Goal: Transaction & Acquisition: Book appointment/travel/reservation

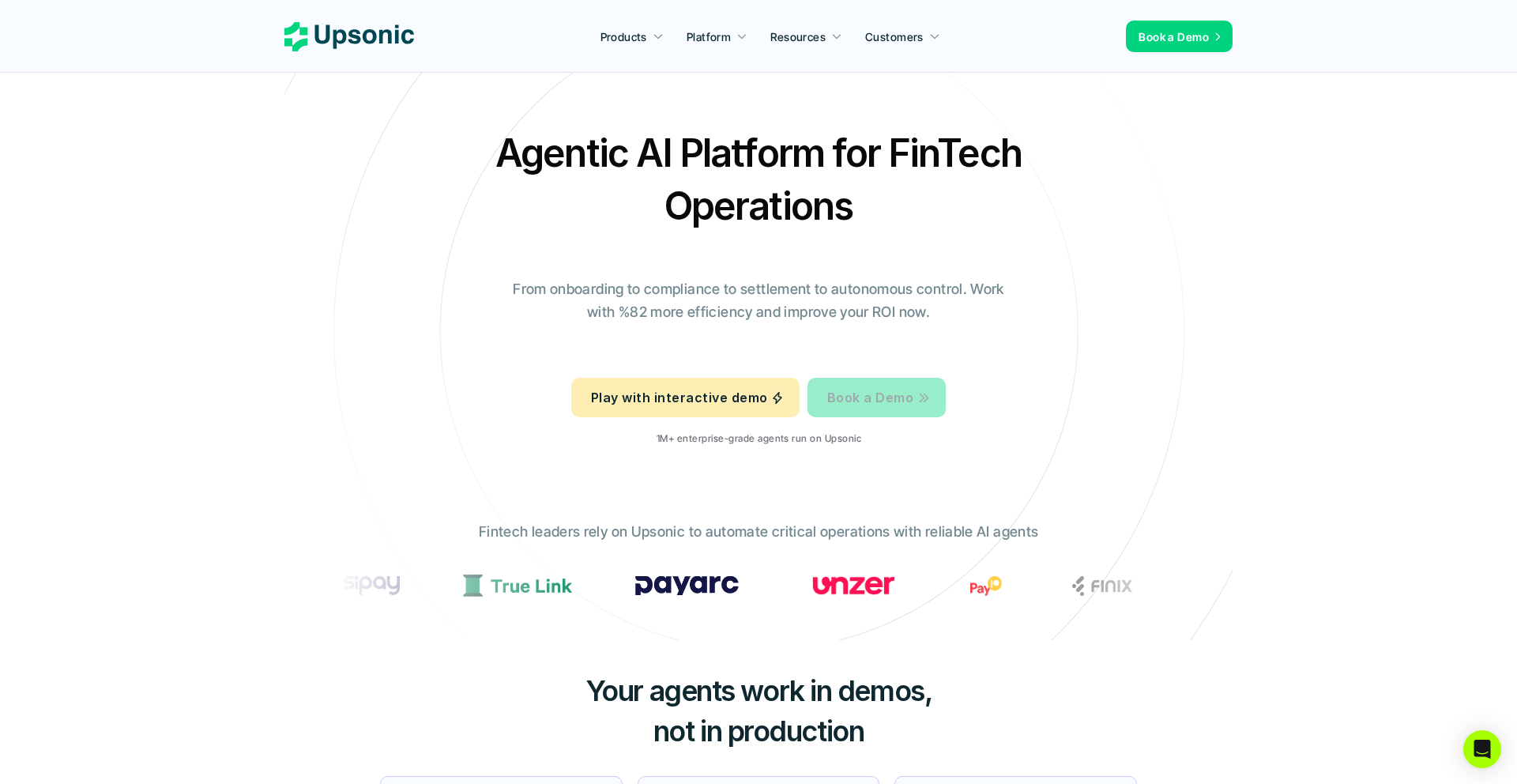
click at [865, 388] on p "Book a Demo" at bounding box center [870, 398] width 86 height 23
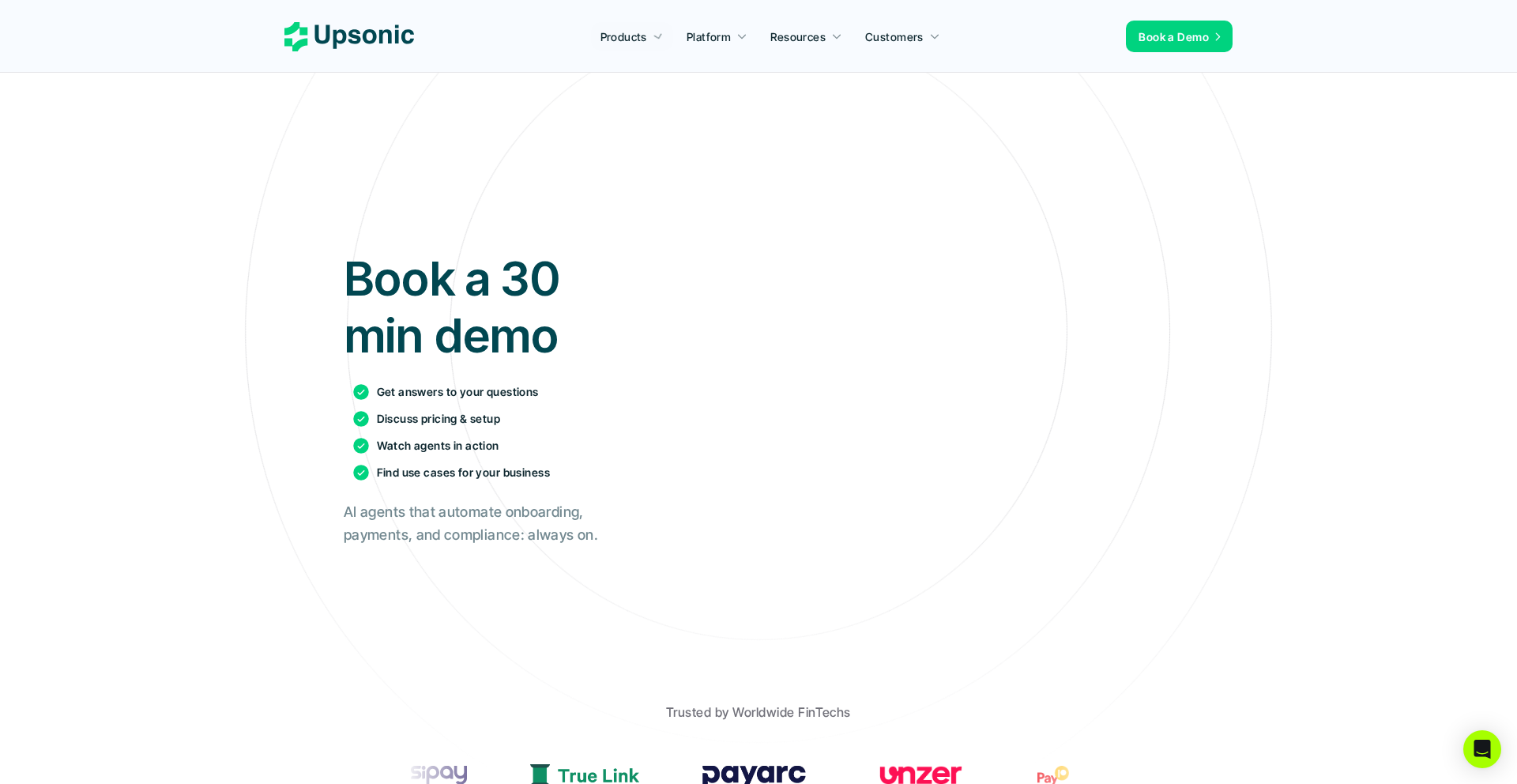
click at [375, 41] on icon at bounding box center [350, 37] width 130 height 29
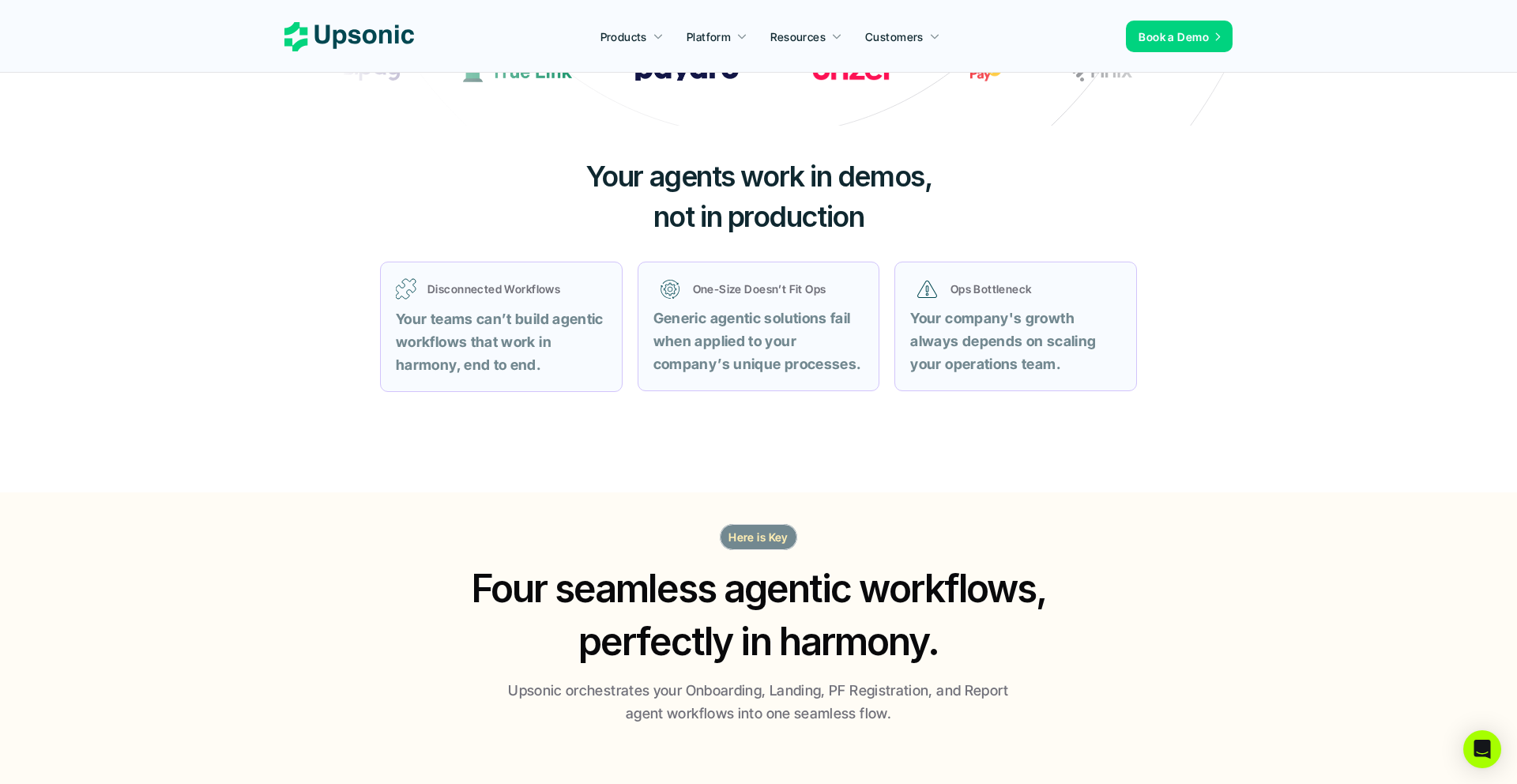
scroll to position [601, 0]
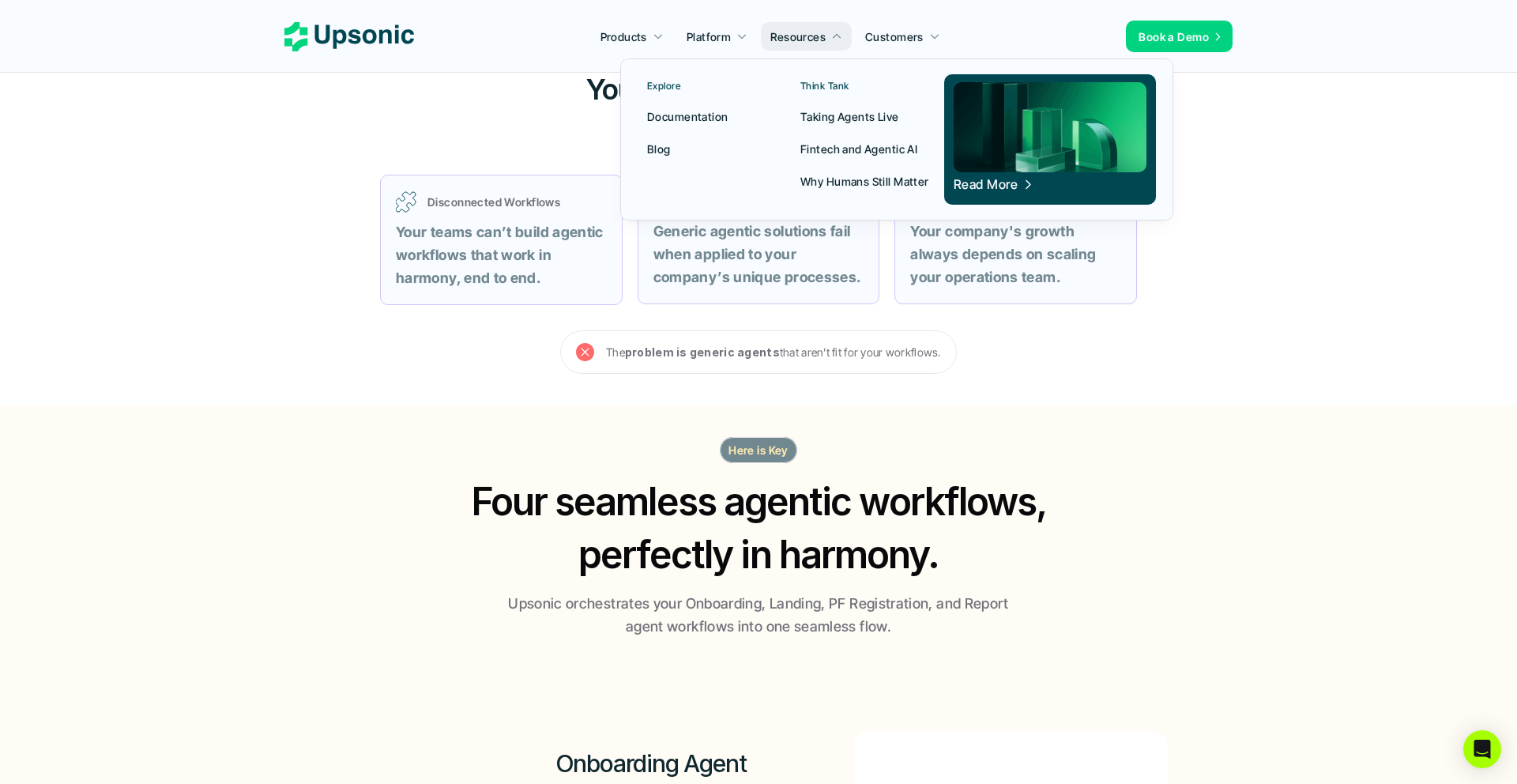
click at [830, 84] on p "Think Tank" at bounding box center [825, 86] width 49 height 11
click at [692, 115] on p "Documentation" at bounding box center [687, 116] width 80 height 16
click at [851, 116] on p "Taking Agents Live" at bounding box center [850, 116] width 99 height 16
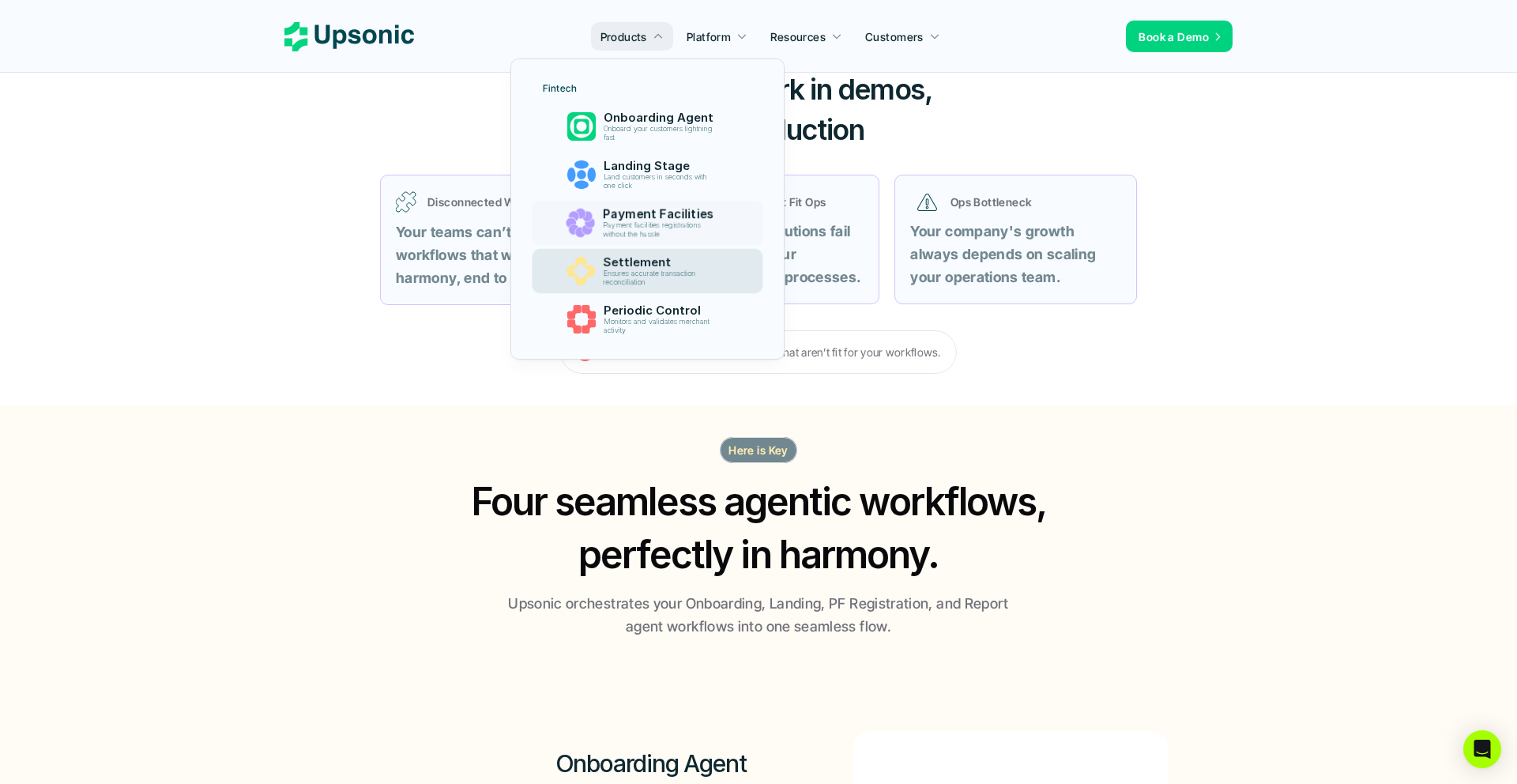
click at [650, 272] on p "Ensures accurate transaction reconciliation" at bounding box center [661, 278] width 116 height 17
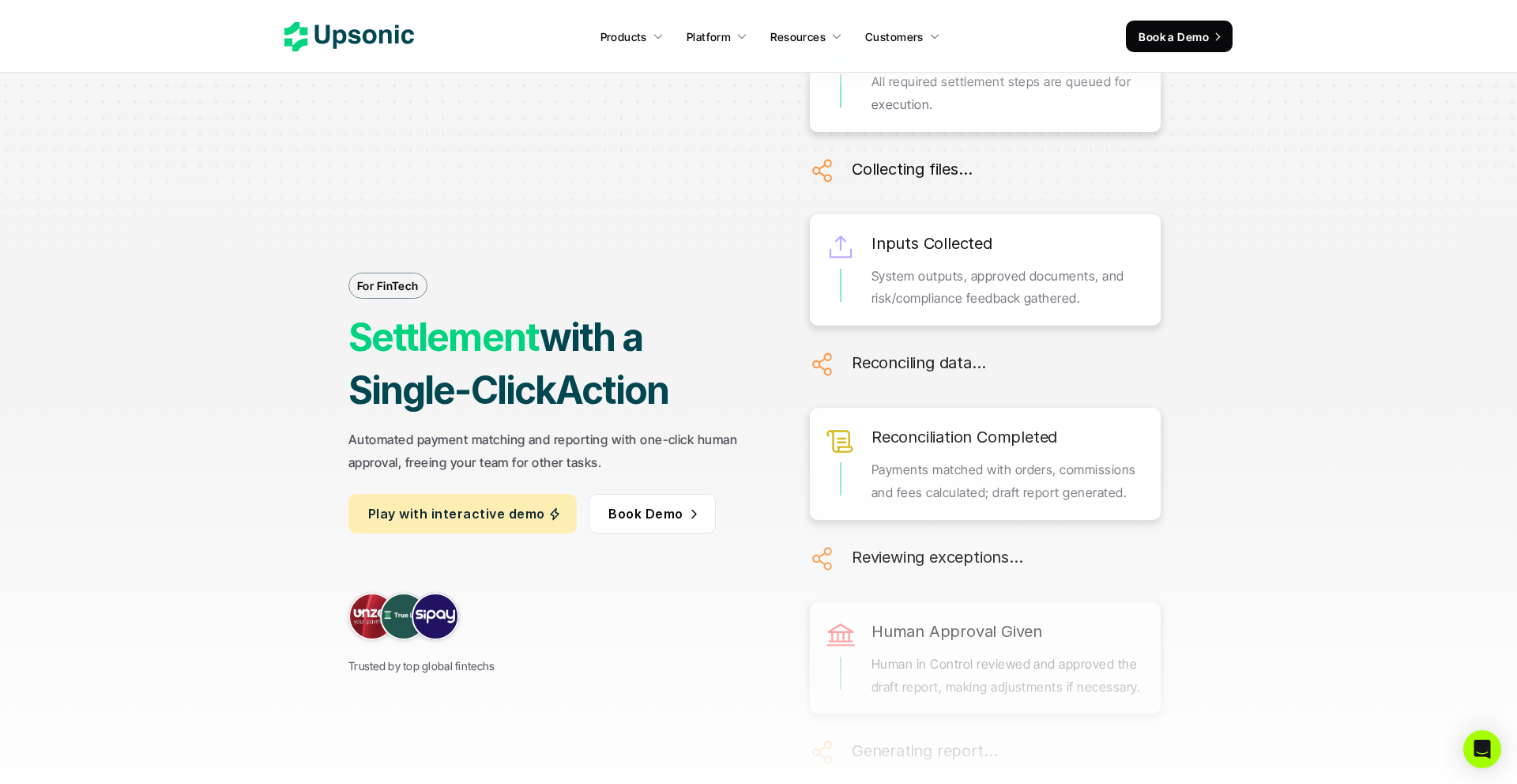
click at [715, 122] on div "For FinTech Settlement with a Single-Click Action Automated payment matching an…" at bounding box center [758, 404] width 1186 height 784
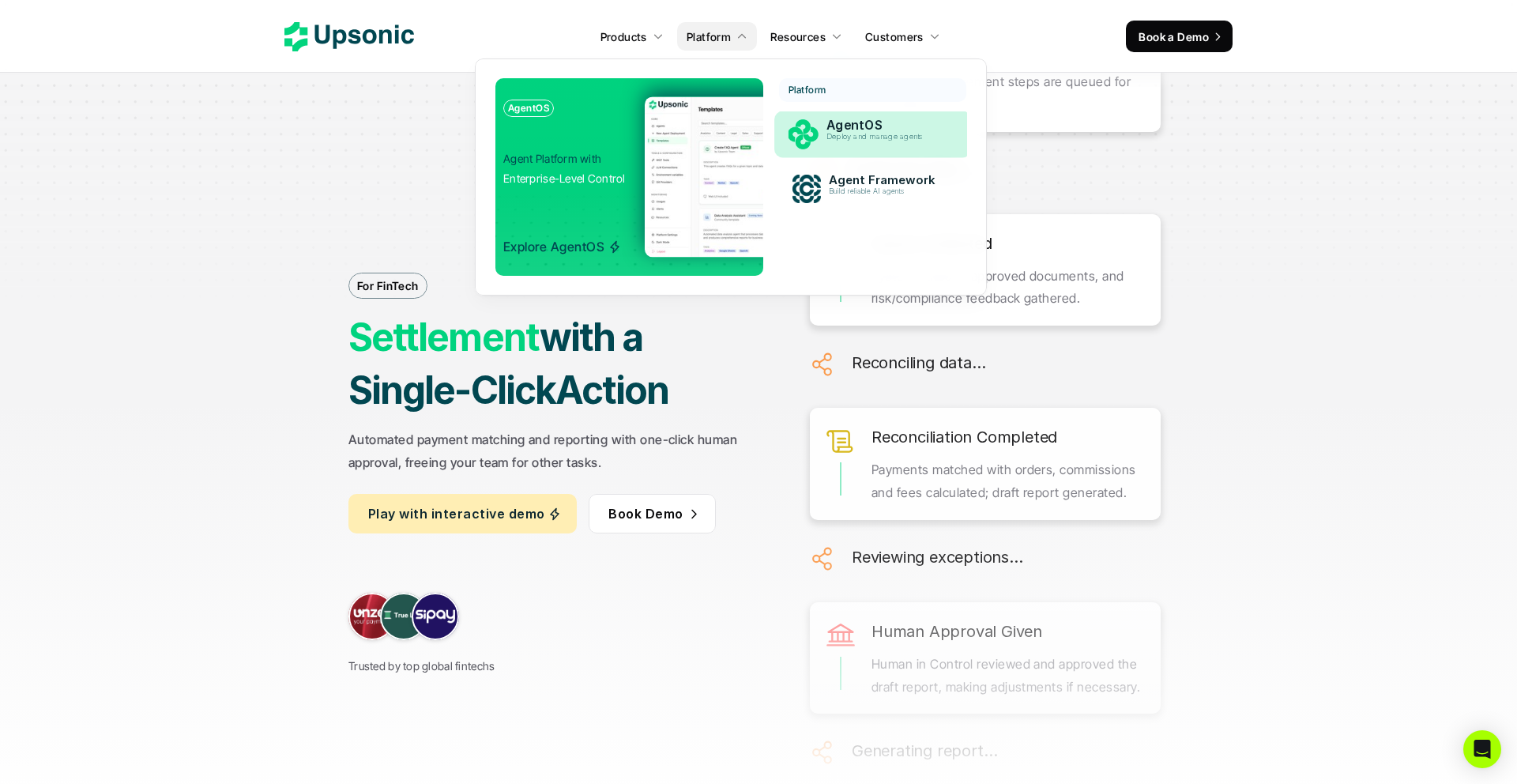
click at [843, 133] on p "Deploy and manage agents" at bounding box center [886, 137] width 121 height 9
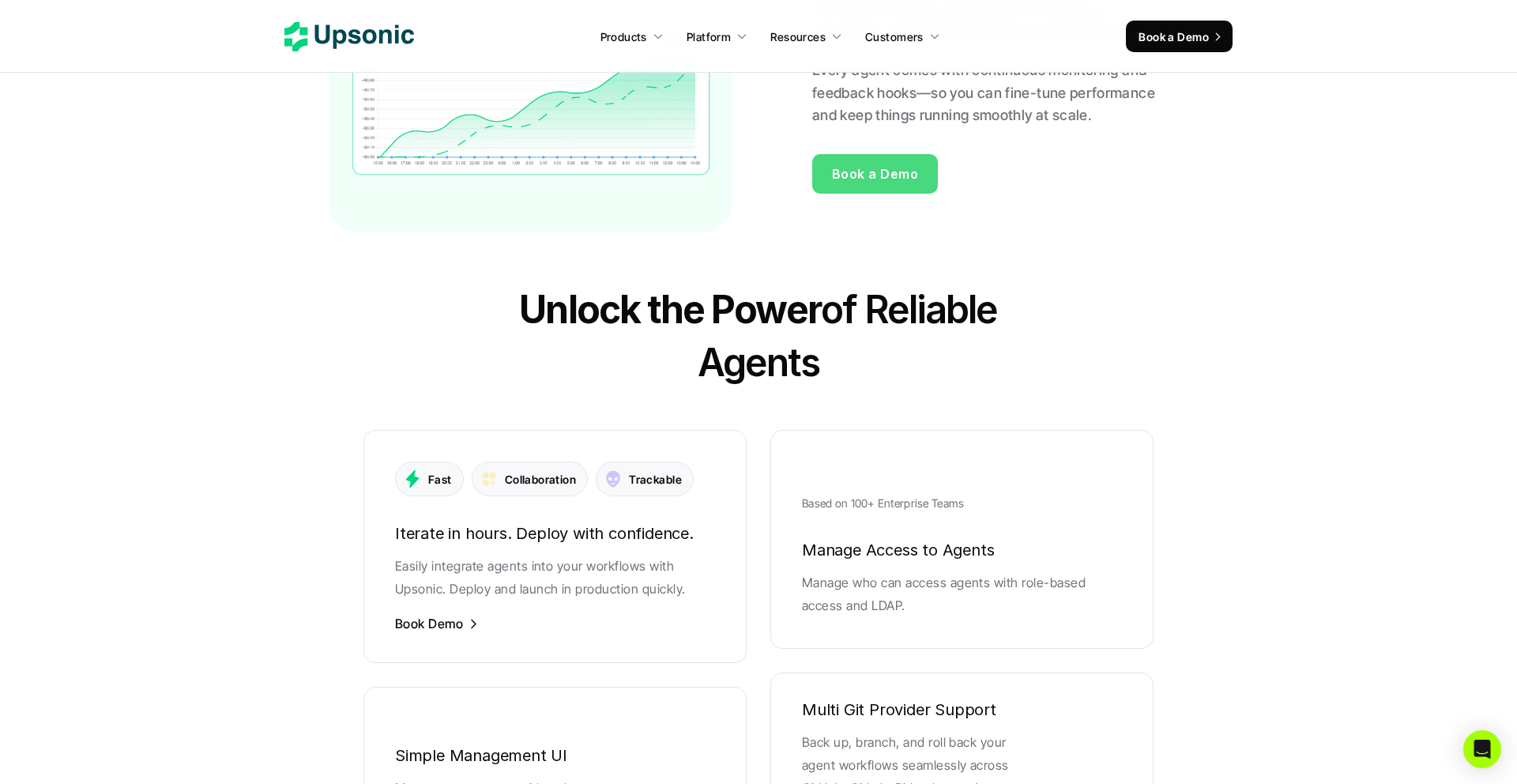
scroll to position [3024, 0]
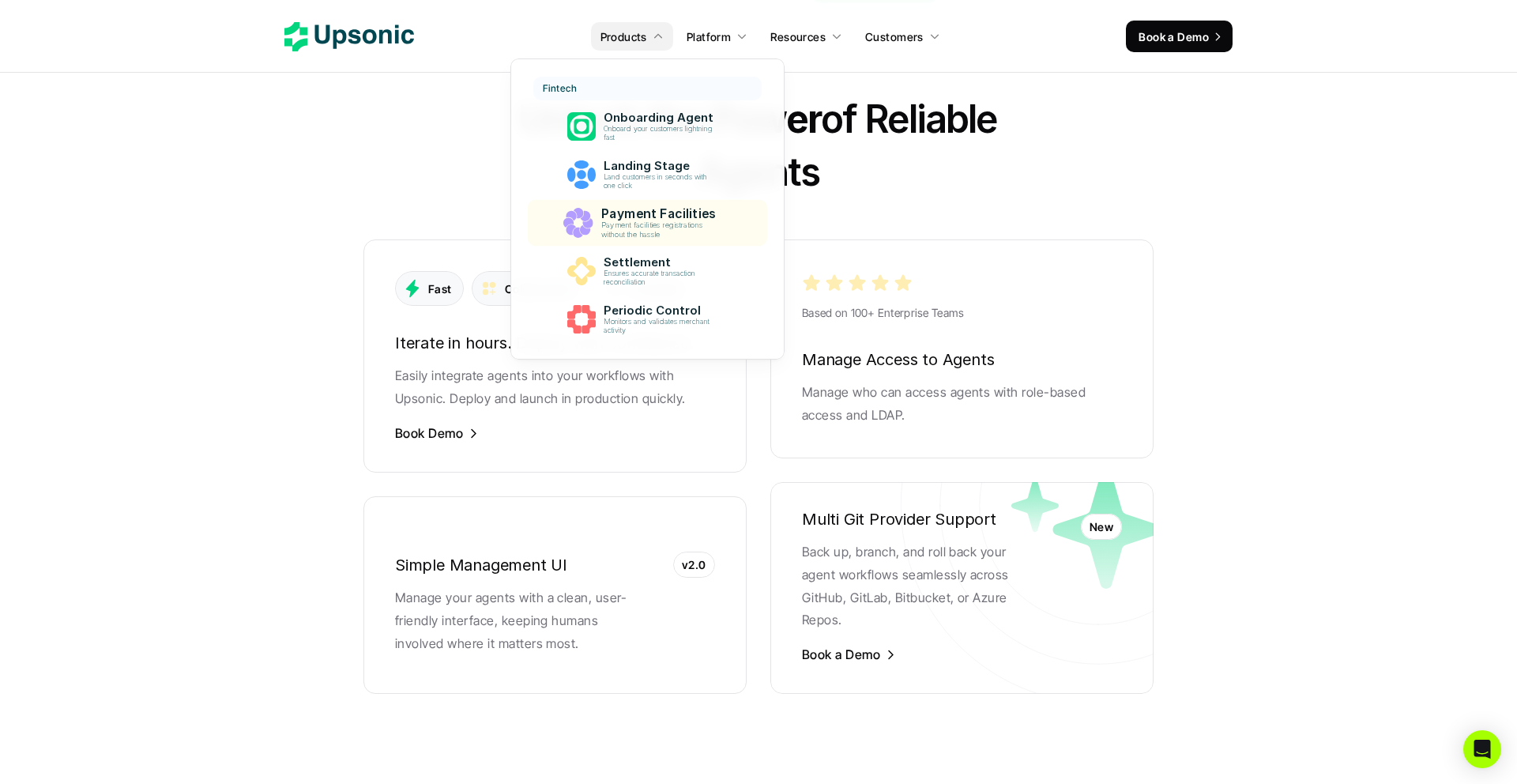
click at [643, 235] on p "Payment facilities registrations without the hassle" at bounding box center [661, 230] width 121 height 18
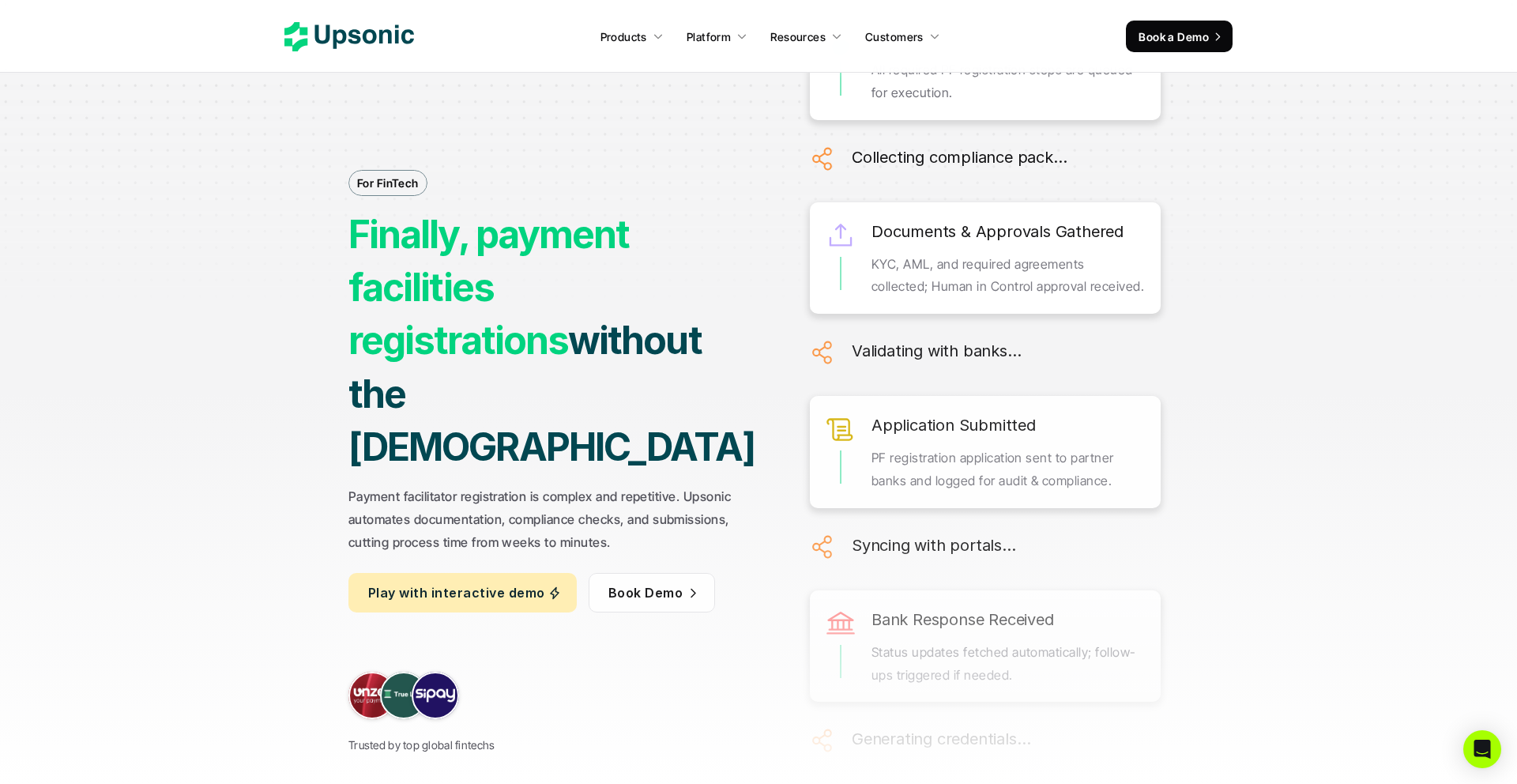
click at [644, 573] on link "Book Demo" at bounding box center [652, 592] width 127 height 40
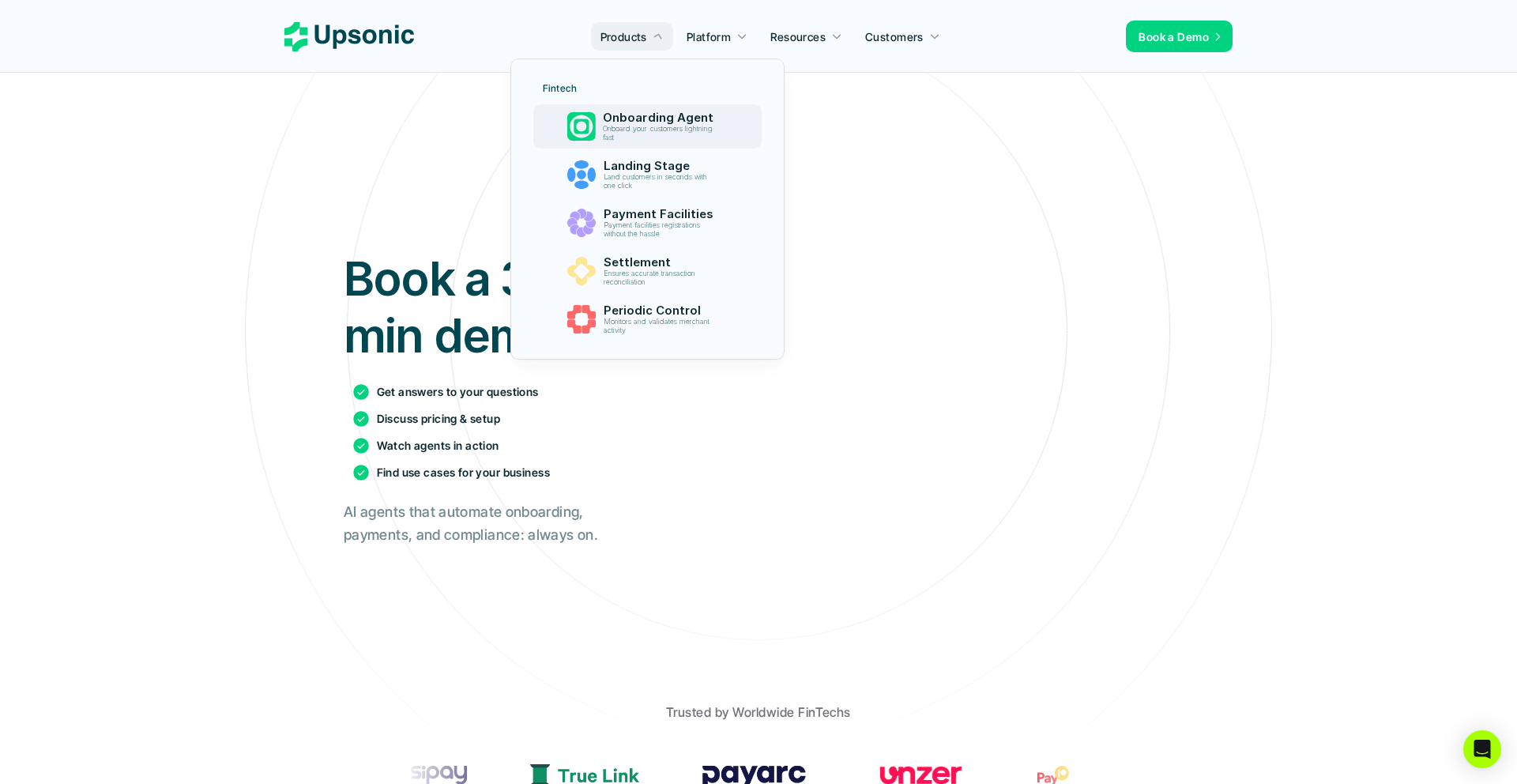
click at [593, 136] on img at bounding box center [580, 126] width 28 height 28
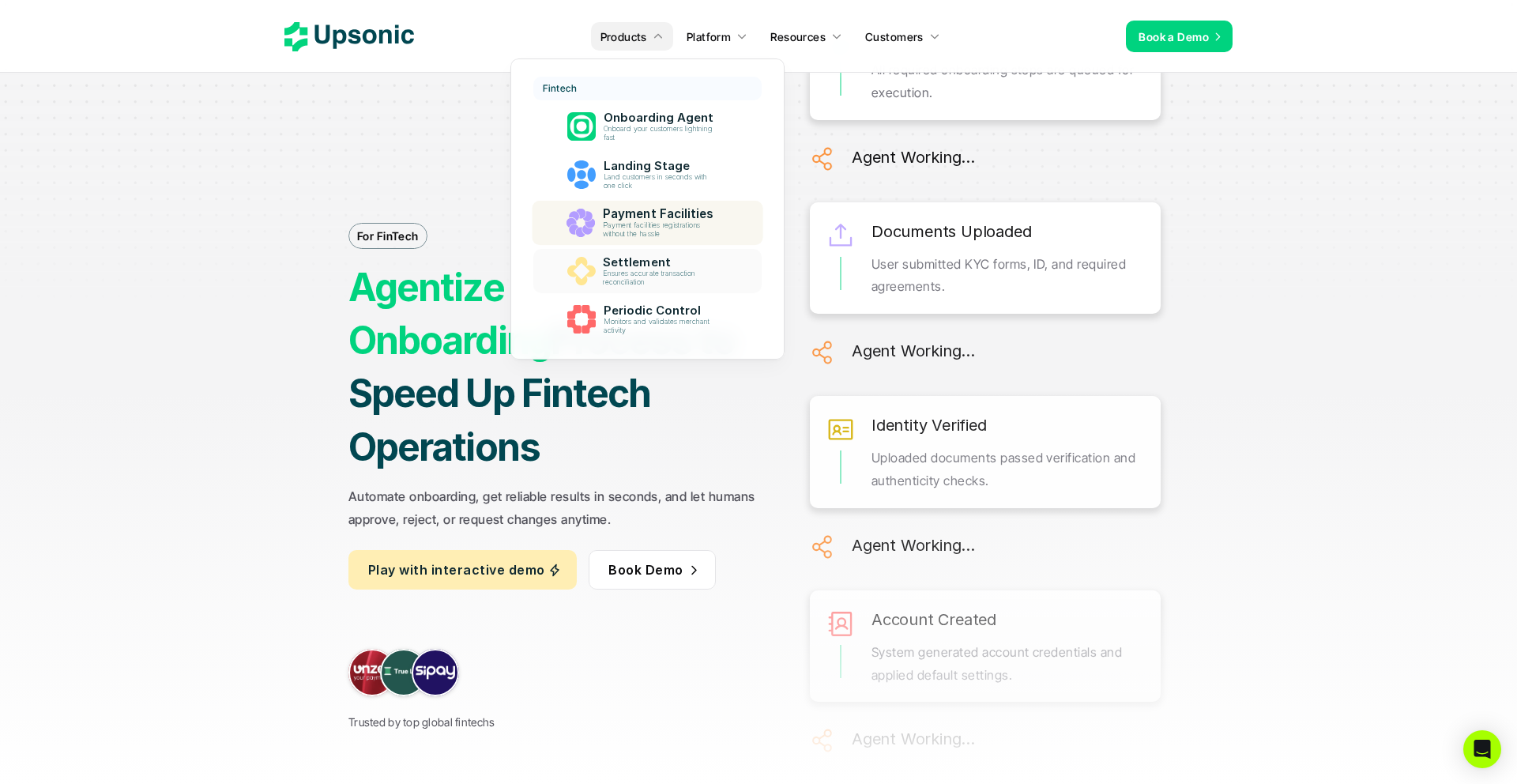
click at [615, 266] on p "Settlement" at bounding box center [662, 262] width 117 height 15
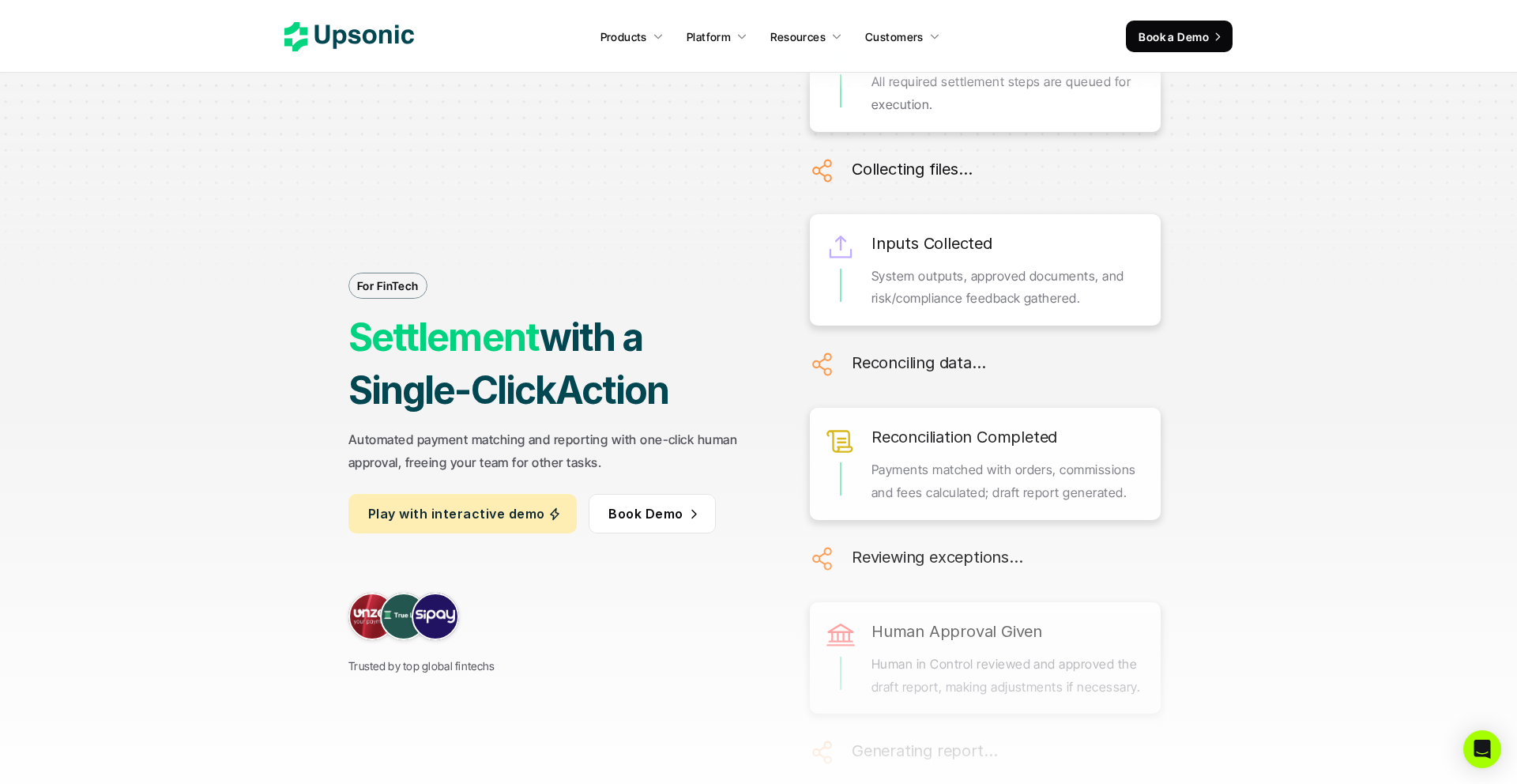
click at [489, 132] on div "For FinTech Settlement with a Single-Click Action Automated payment matching an…" at bounding box center [556, 404] width 416 height 544
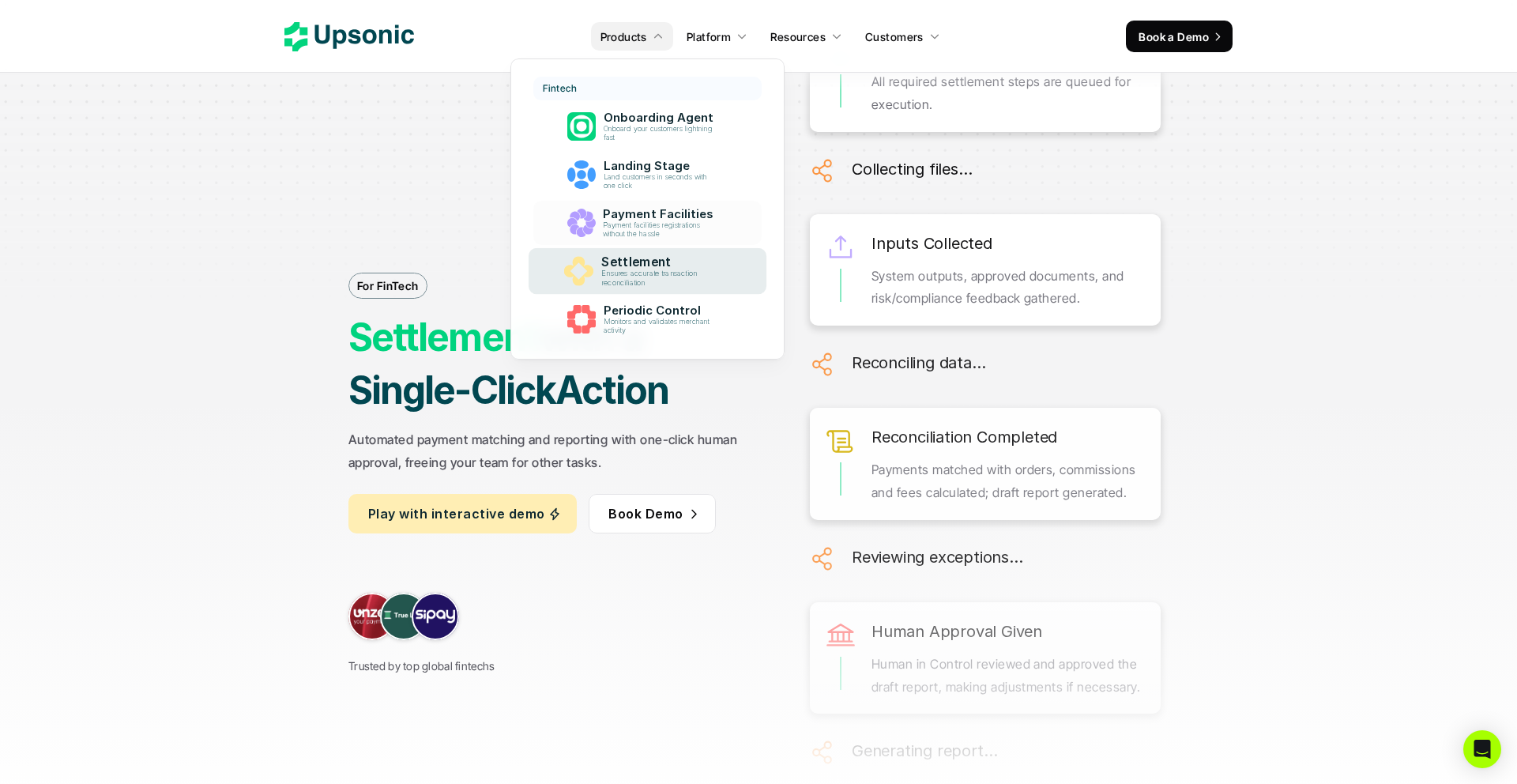
click at [645, 213] on p "Payment Facilities" at bounding box center [662, 214] width 117 height 15
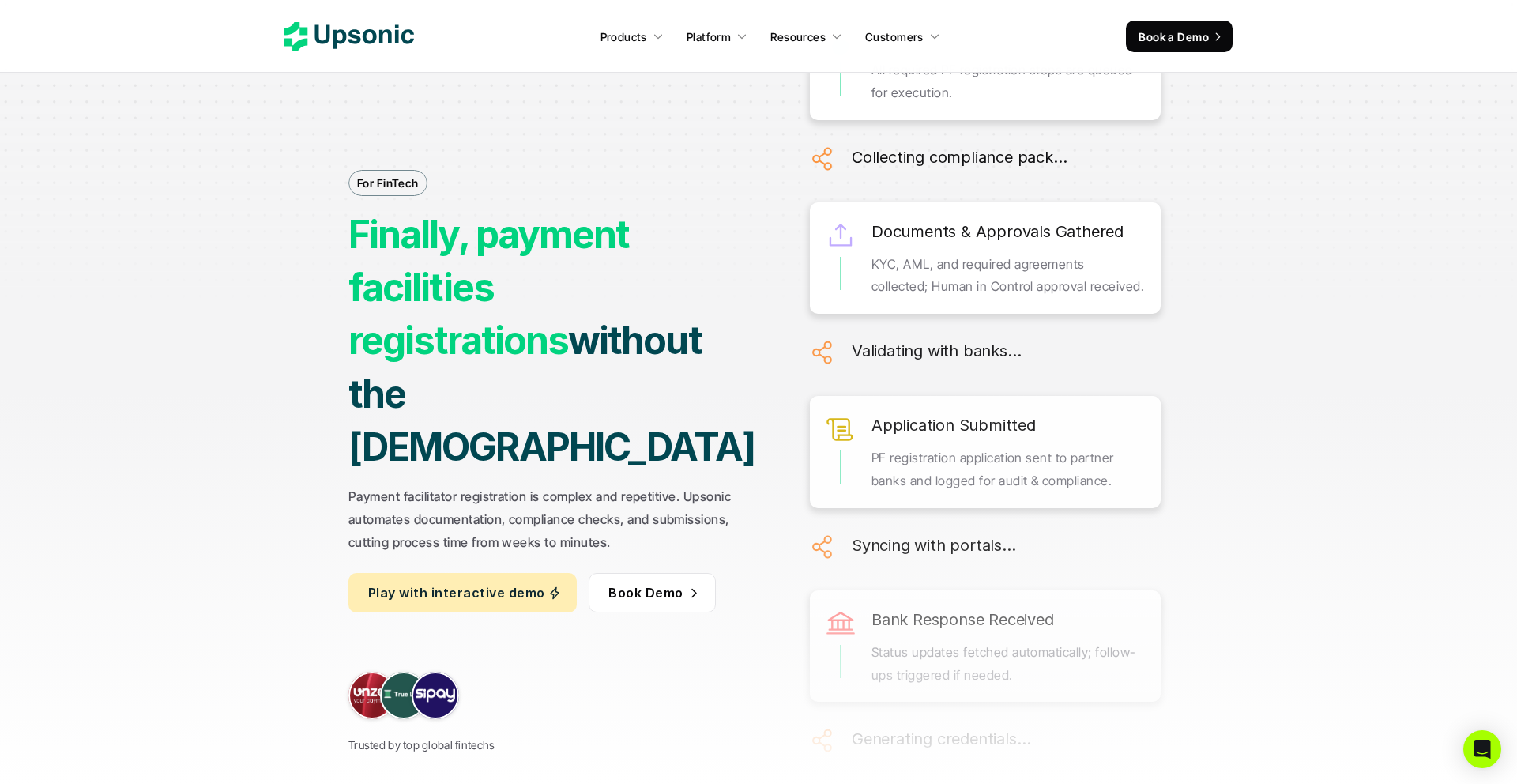
click at [320, 28] on icon at bounding box center [350, 37] width 130 height 29
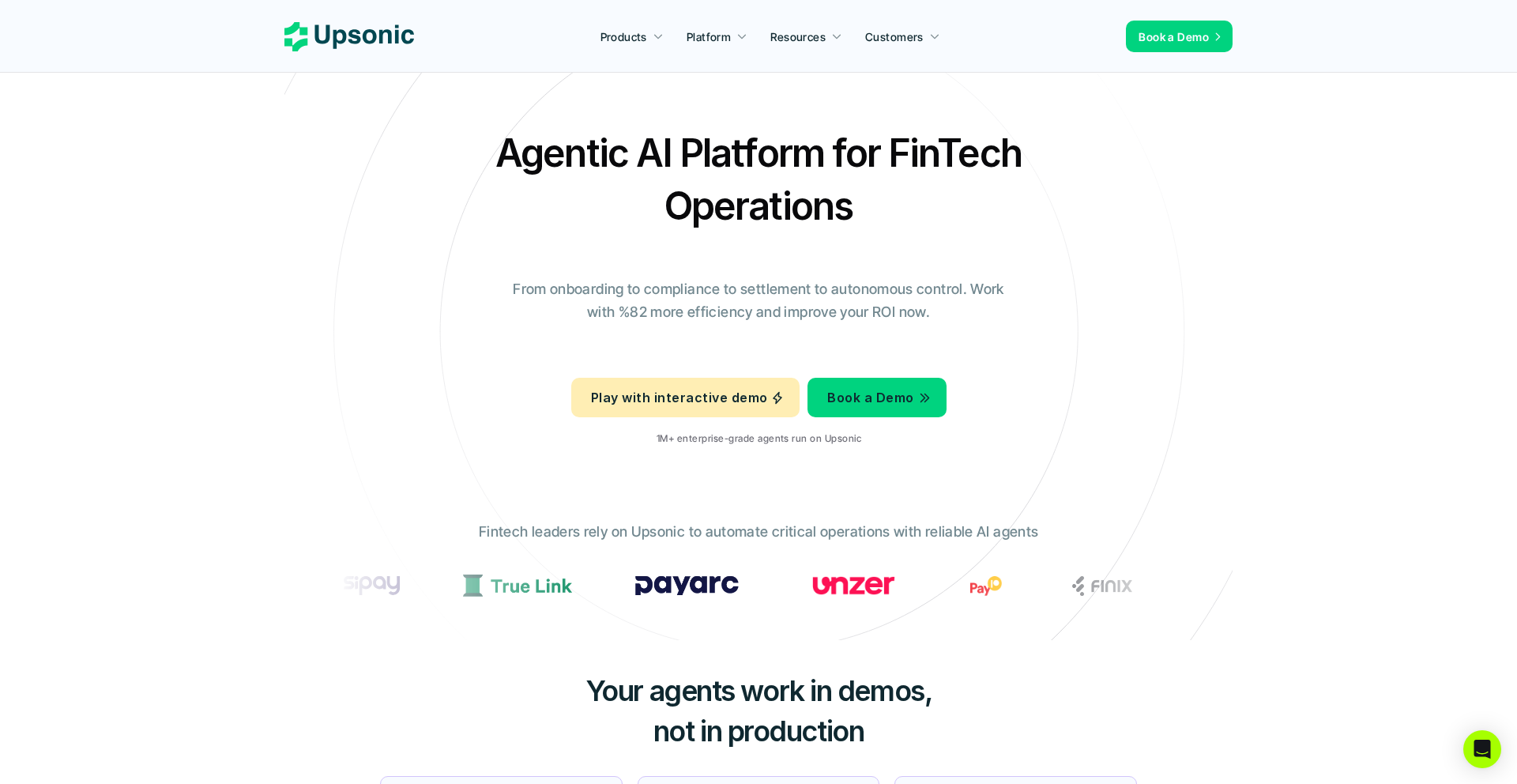
click at [947, 64] on nav "Products Platform Resources Customers Book a Demo" at bounding box center [758, 37] width 1517 height 73
